Goal: Information Seeking & Learning: Check status

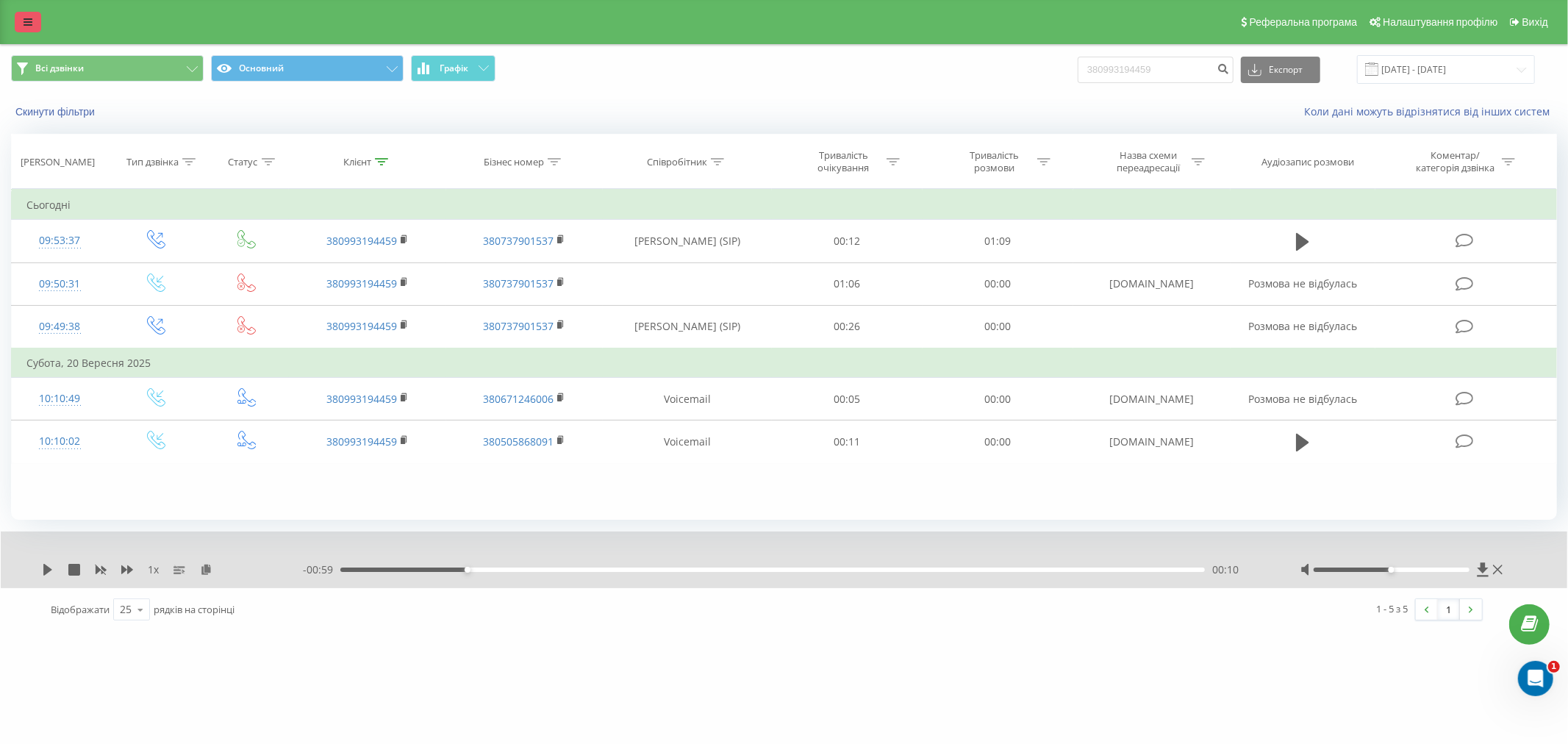
click at [31, 23] on icon at bounding box center [28, 22] width 9 height 10
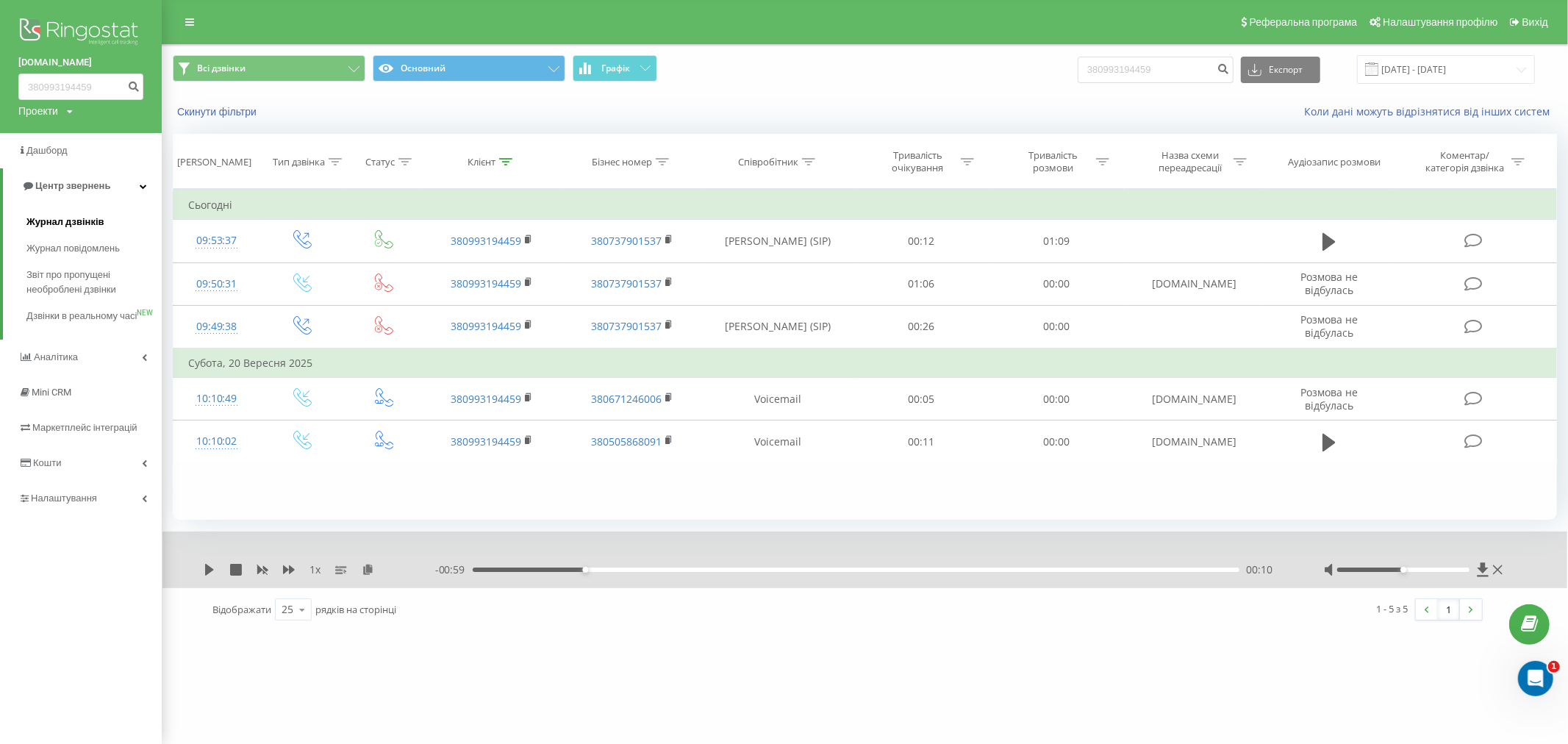
click at [56, 225] on span "Журнал дзвінків" at bounding box center [65, 222] width 78 height 15
click at [61, 225] on span "Журнал дзвінків" at bounding box center [65, 222] width 78 height 15
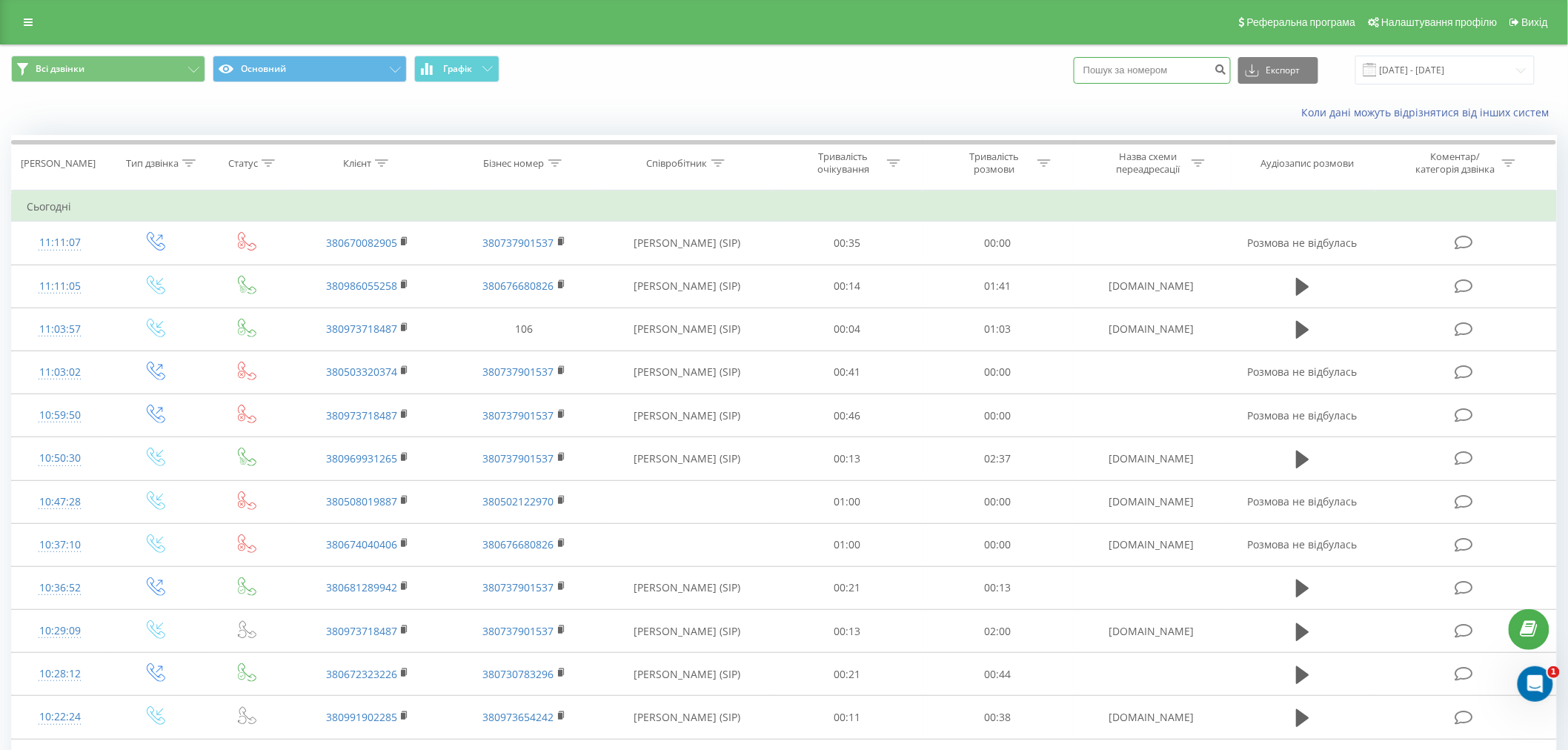
click at [1162, 61] on input at bounding box center [1152, 70] width 157 height 27
paste input "380986055258"
type input "380986055258"
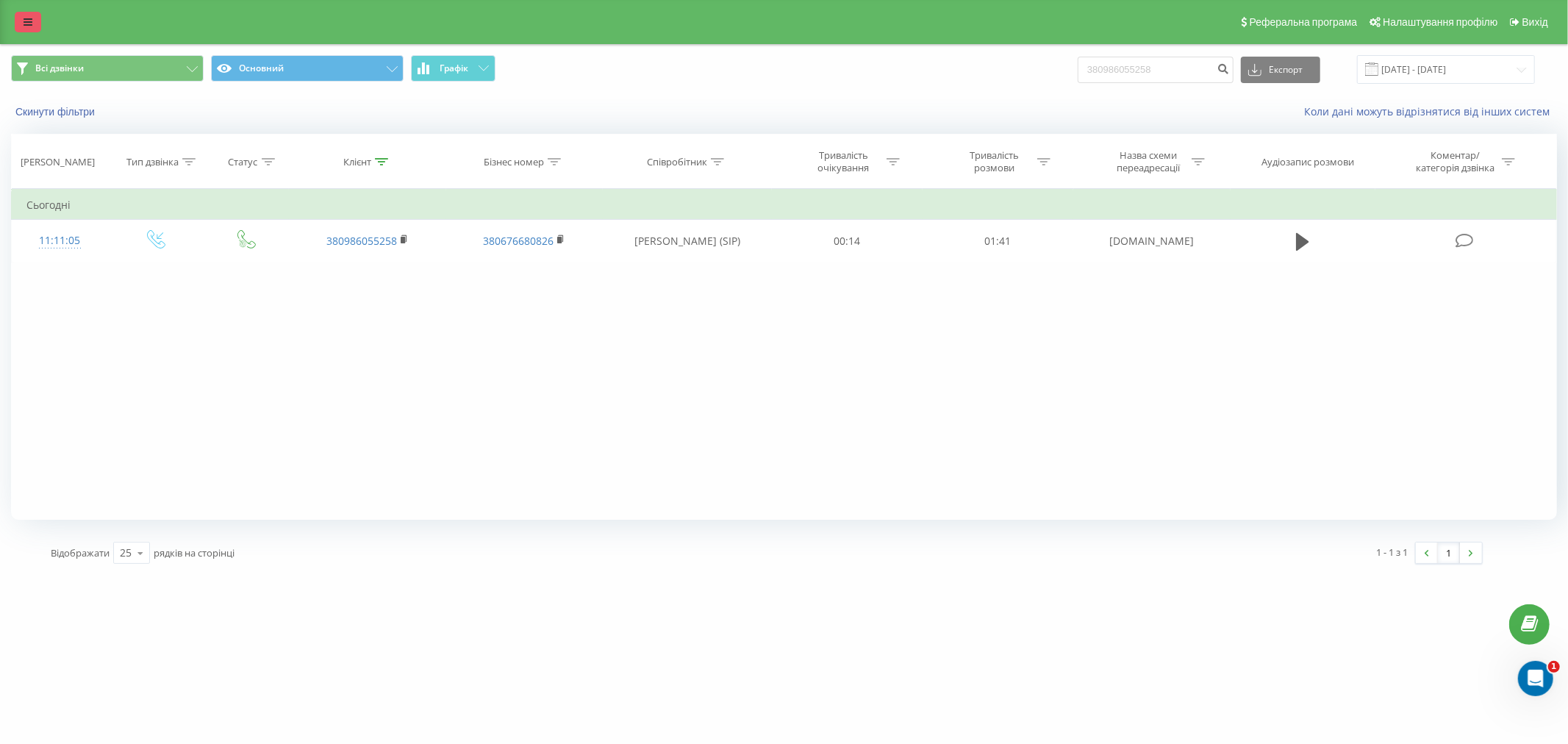
click at [30, 25] on icon at bounding box center [28, 22] width 9 height 10
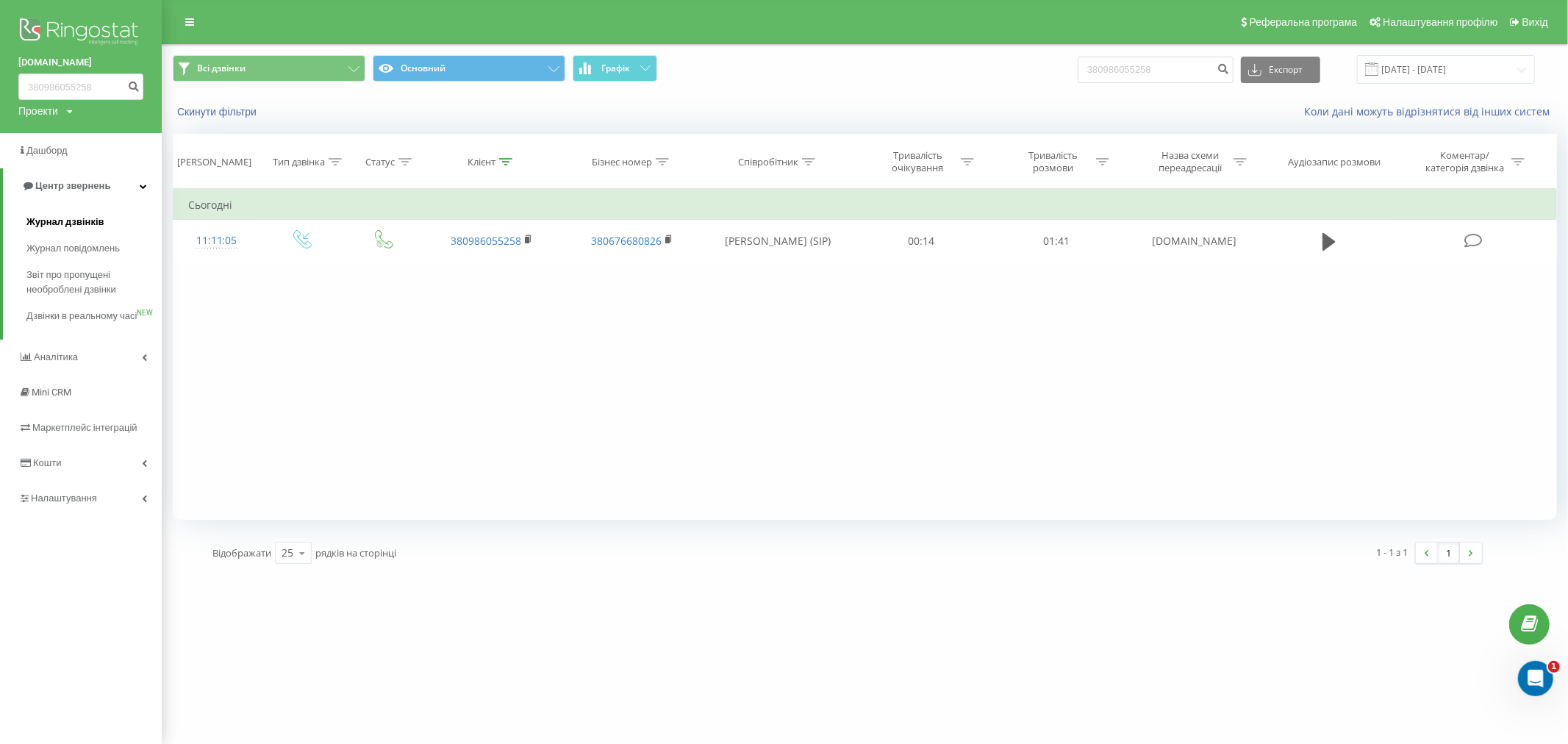
click at [81, 217] on span "Журнал дзвінків" at bounding box center [65, 222] width 78 height 15
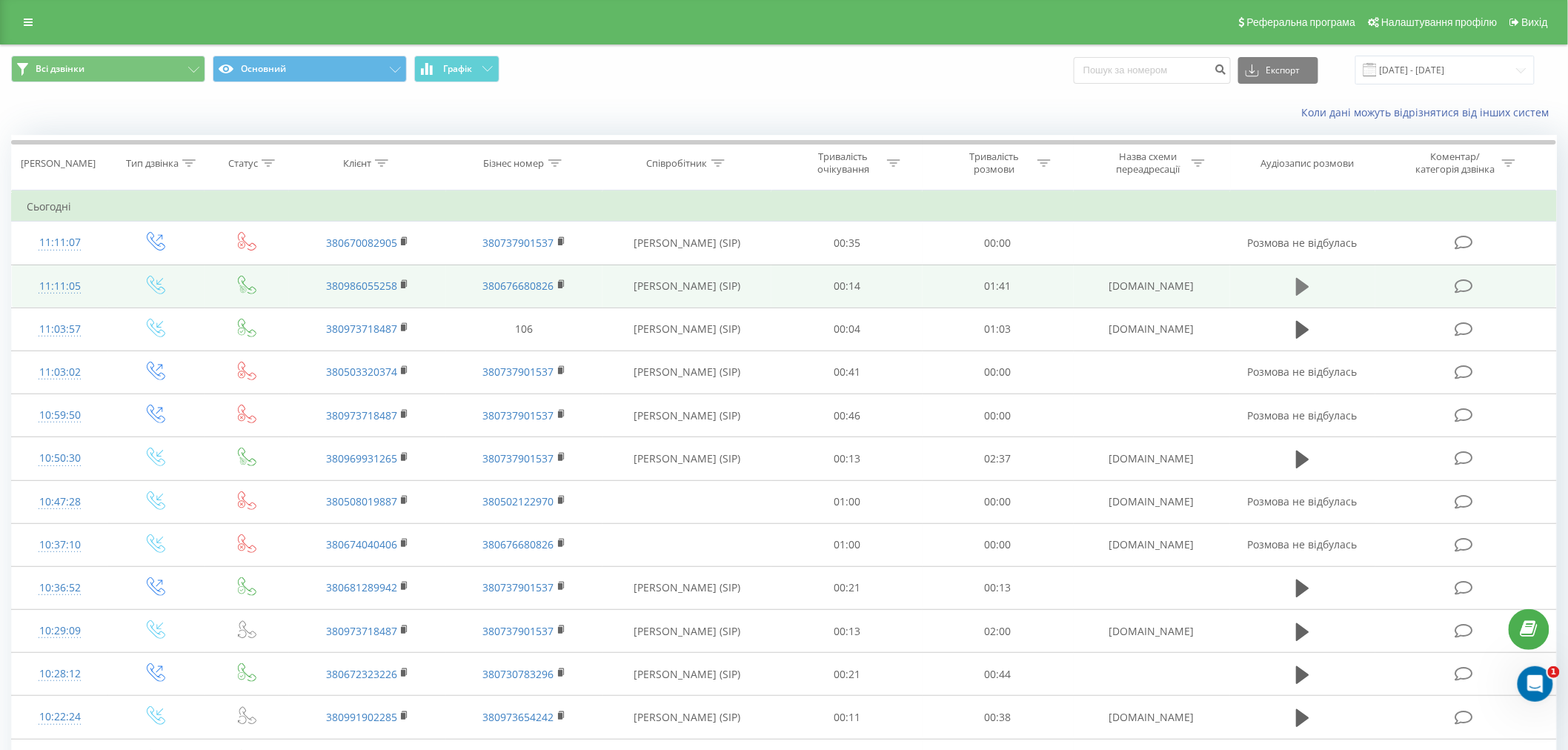
click at [1305, 289] on icon at bounding box center [1303, 287] width 13 height 18
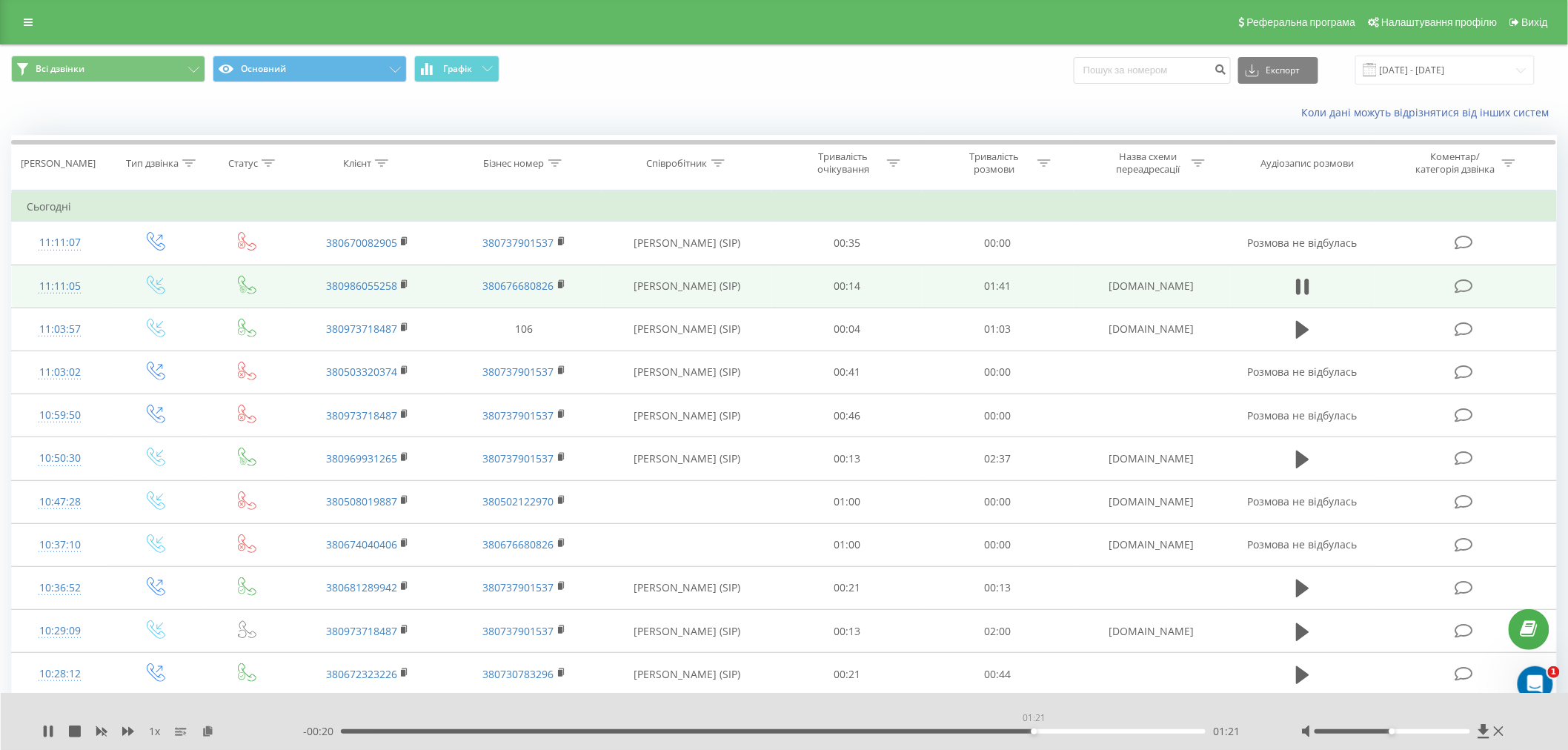
click at [1034, 730] on div "01:21" at bounding box center [773, 731] width 865 height 4
click at [1038, 735] on div "- 00:19 01:22 01:22" at bounding box center [784, 731] width 961 height 15
click at [44, 734] on icon at bounding box center [45, 731] width 3 height 12
click at [44, 734] on icon at bounding box center [48, 731] width 9 height 12
click at [44, 734] on icon at bounding box center [45, 731] width 3 height 12
